Goal: Information Seeking & Learning: Check status

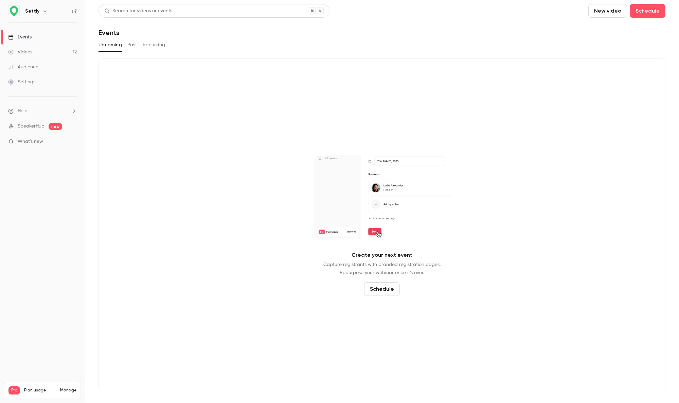
click at [137, 45] on div "Upcoming Past Recurring" at bounding box center [382, 44] width 567 height 11
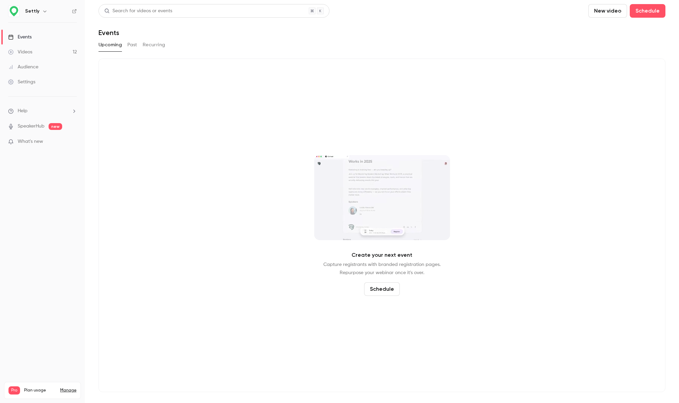
click at [133, 45] on button "Past" at bounding box center [132, 44] width 10 height 11
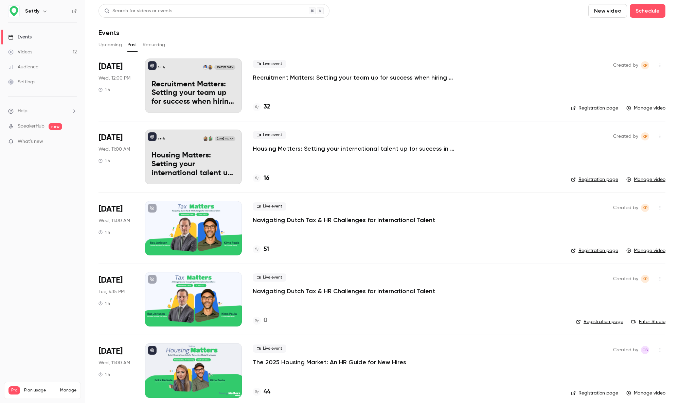
click at [266, 105] on h4 "32" at bounding box center [267, 106] width 7 height 9
